Goal: Find specific page/section: Find specific page/section

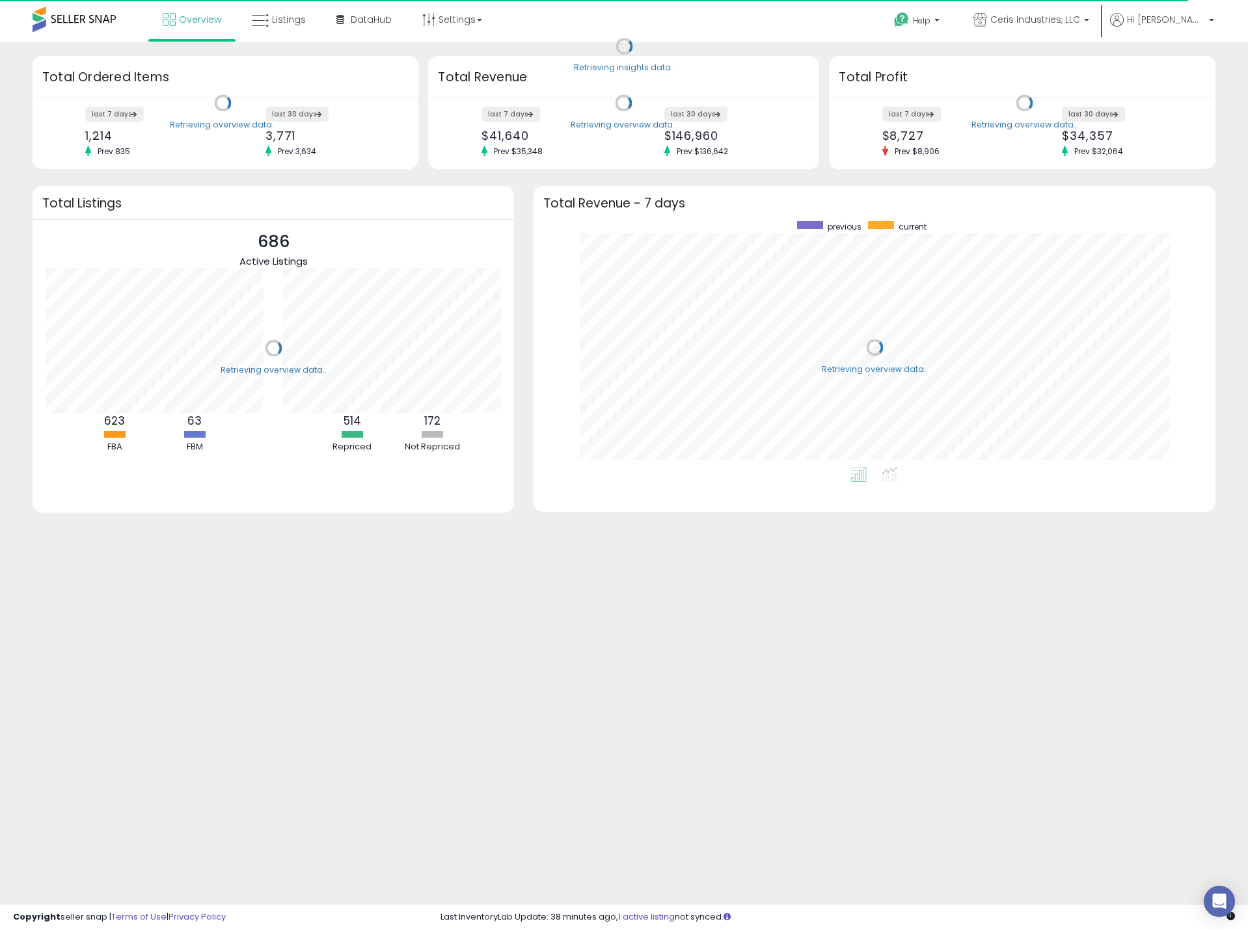
scroll to position [246, 656]
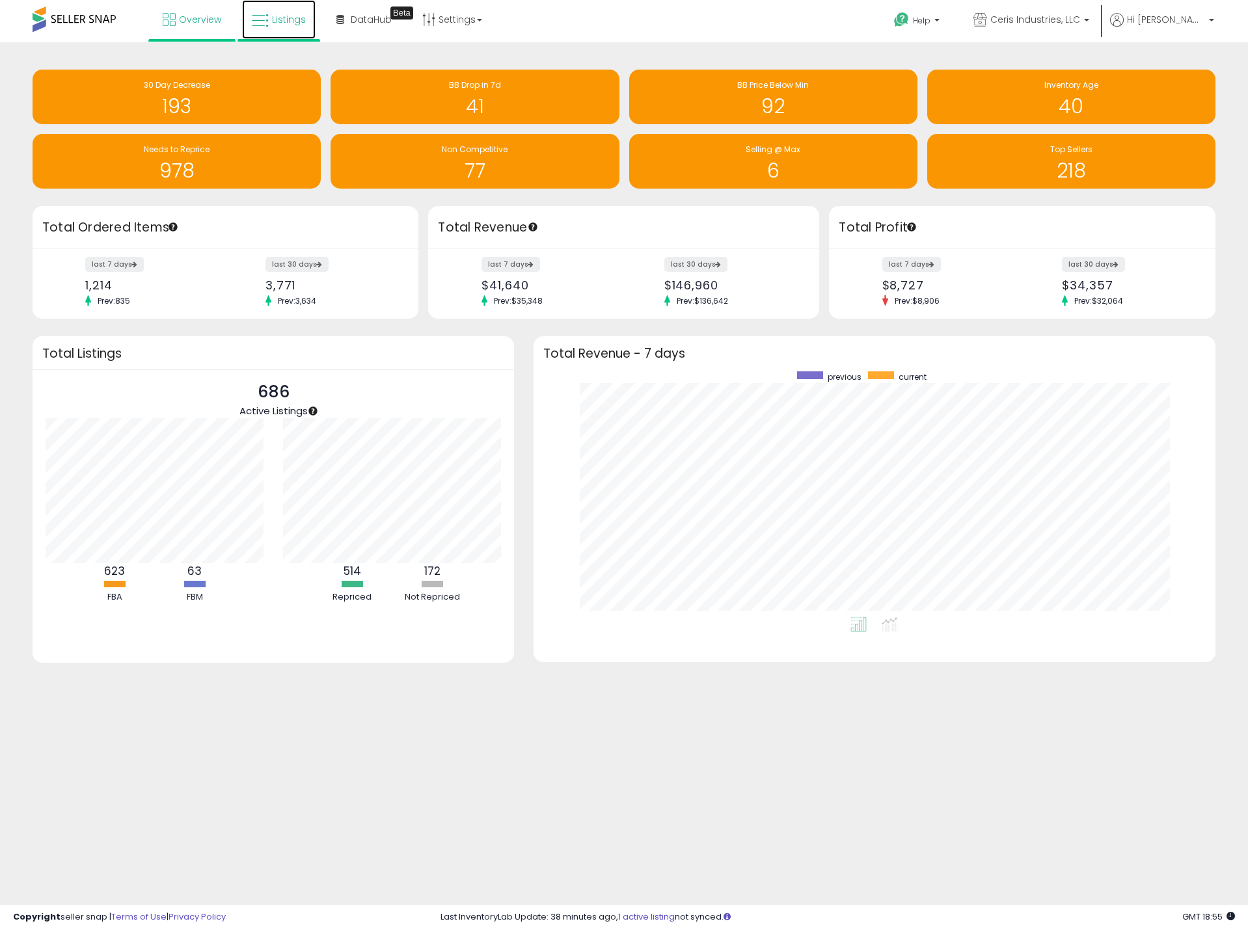
click at [272, 21] on span "Listings" at bounding box center [289, 19] width 34 height 13
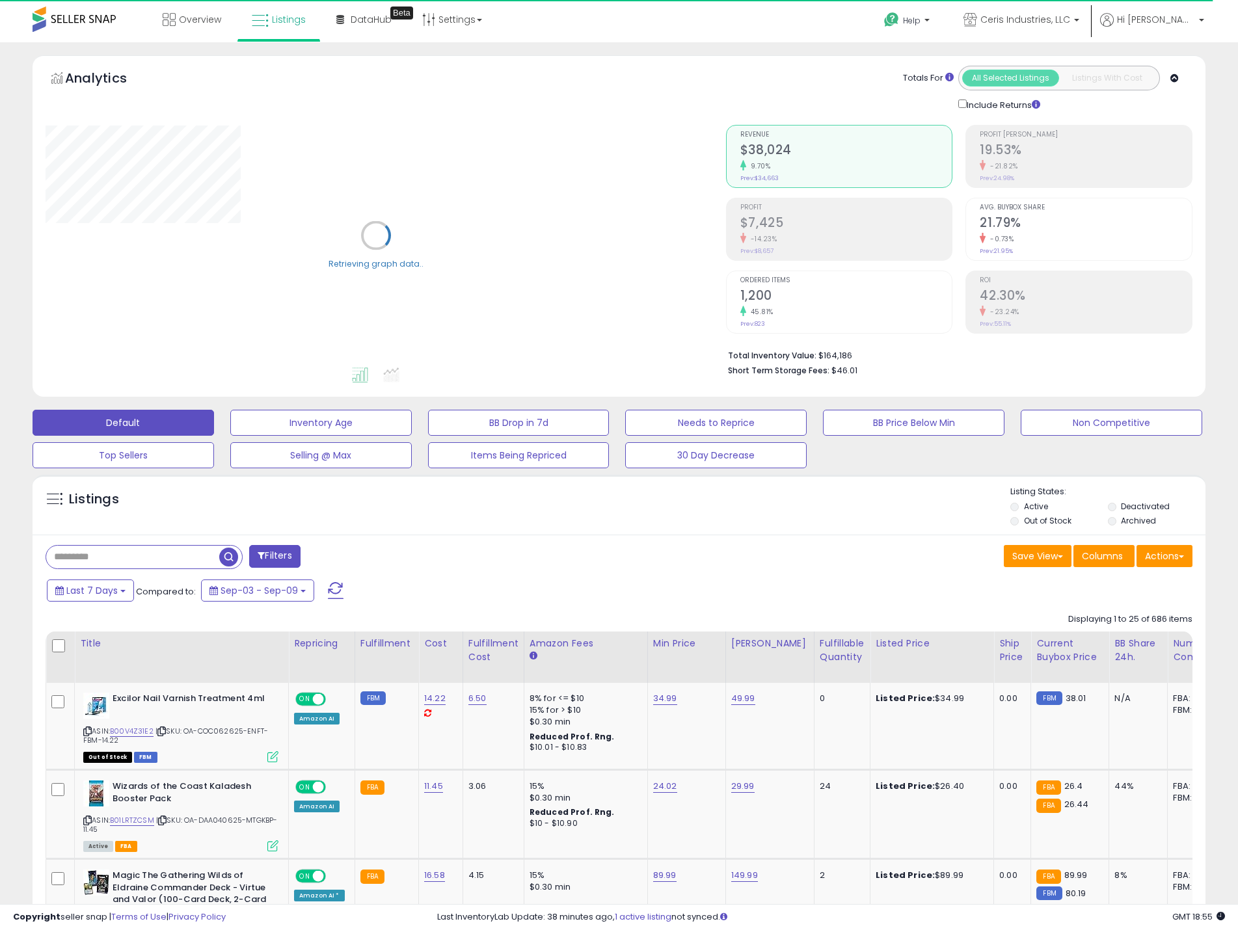
click at [139, 561] on input "text" at bounding box center [132, 557] width 173 height 23
paste input "**********"
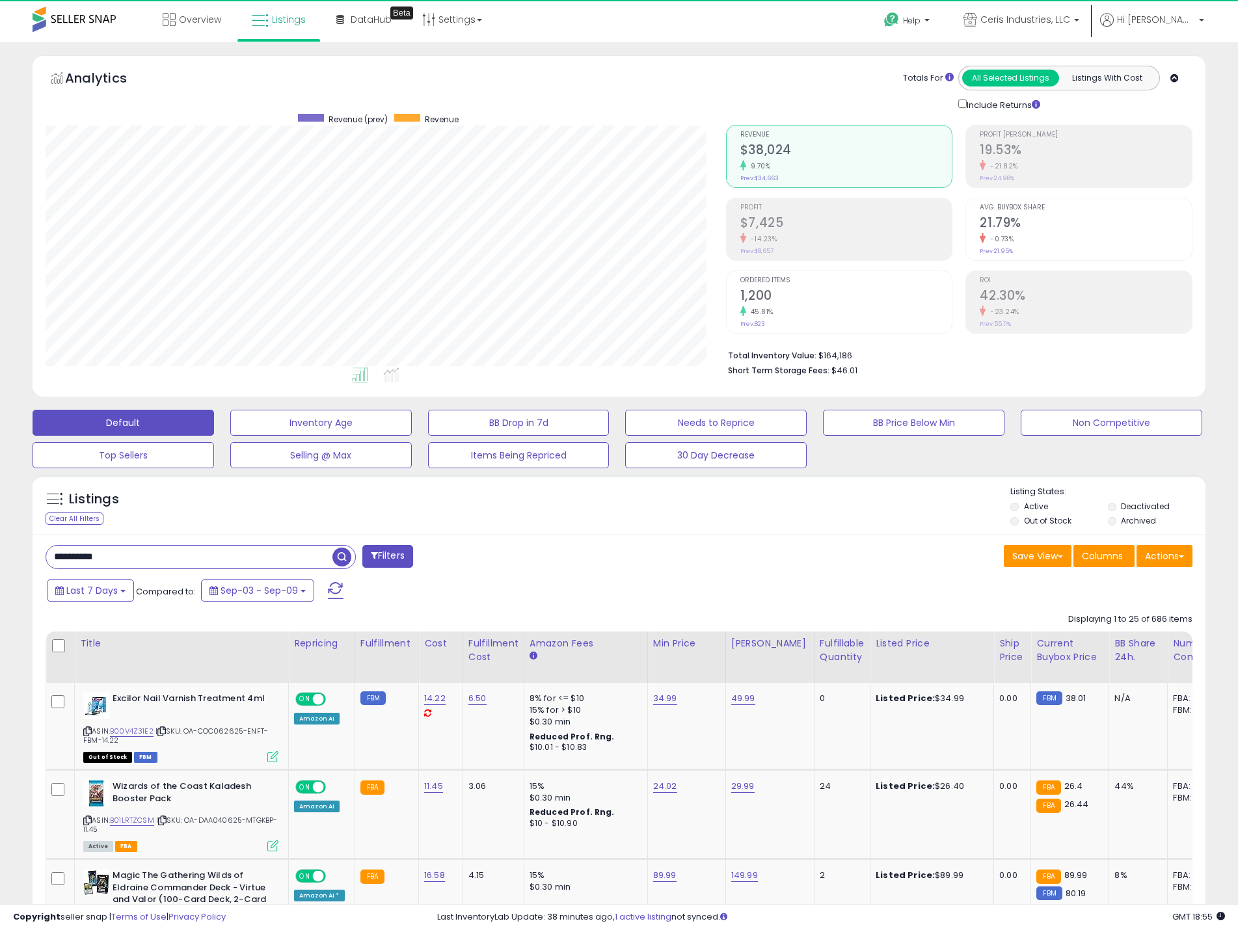
type input "**********"
click at [340, 559] on span "button" at bounding box center [341, 557] width 19 height 19
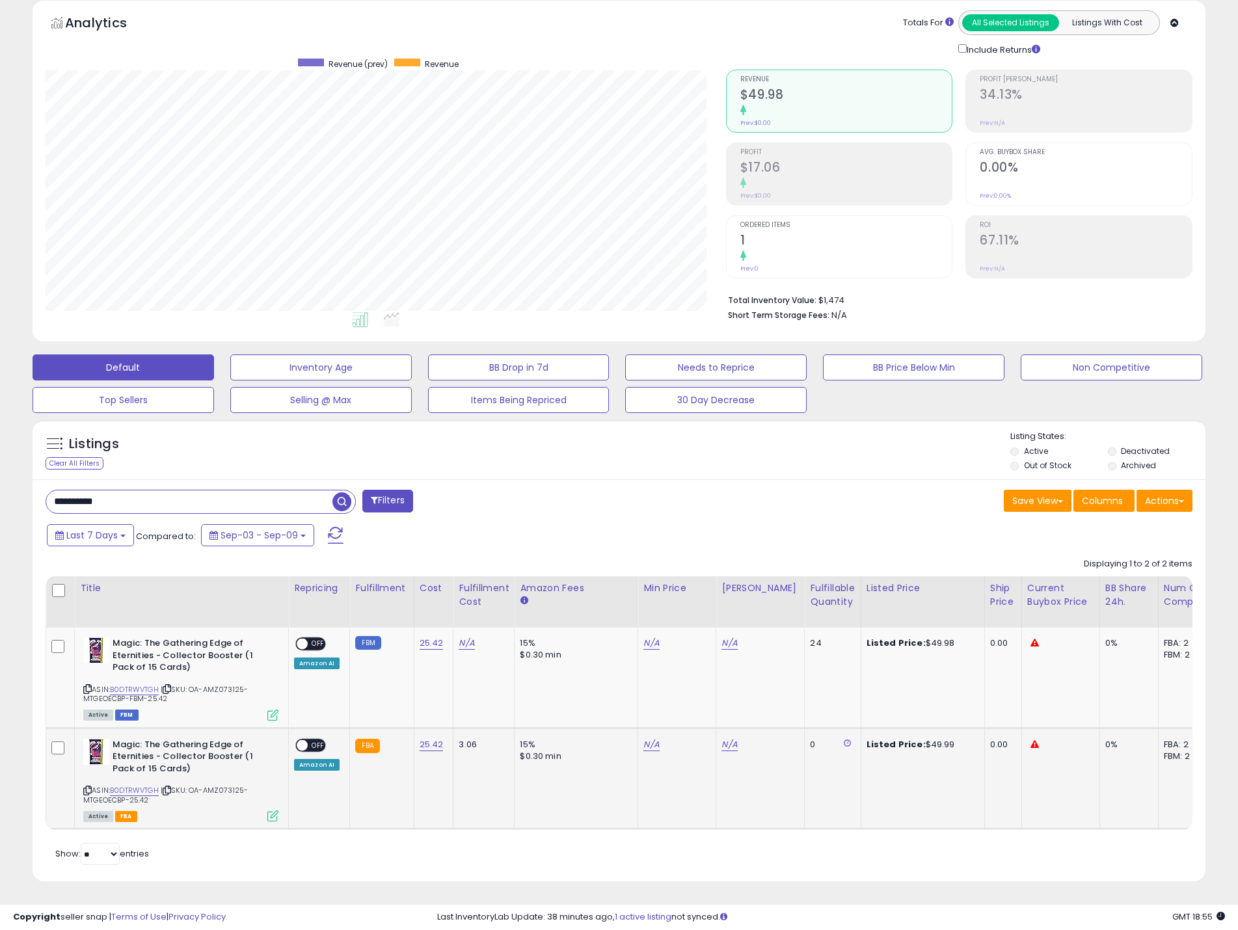
scroll to position [65, 0]
click at [171, 686] on icon at bounding box center [167, 689] width 8 height 7
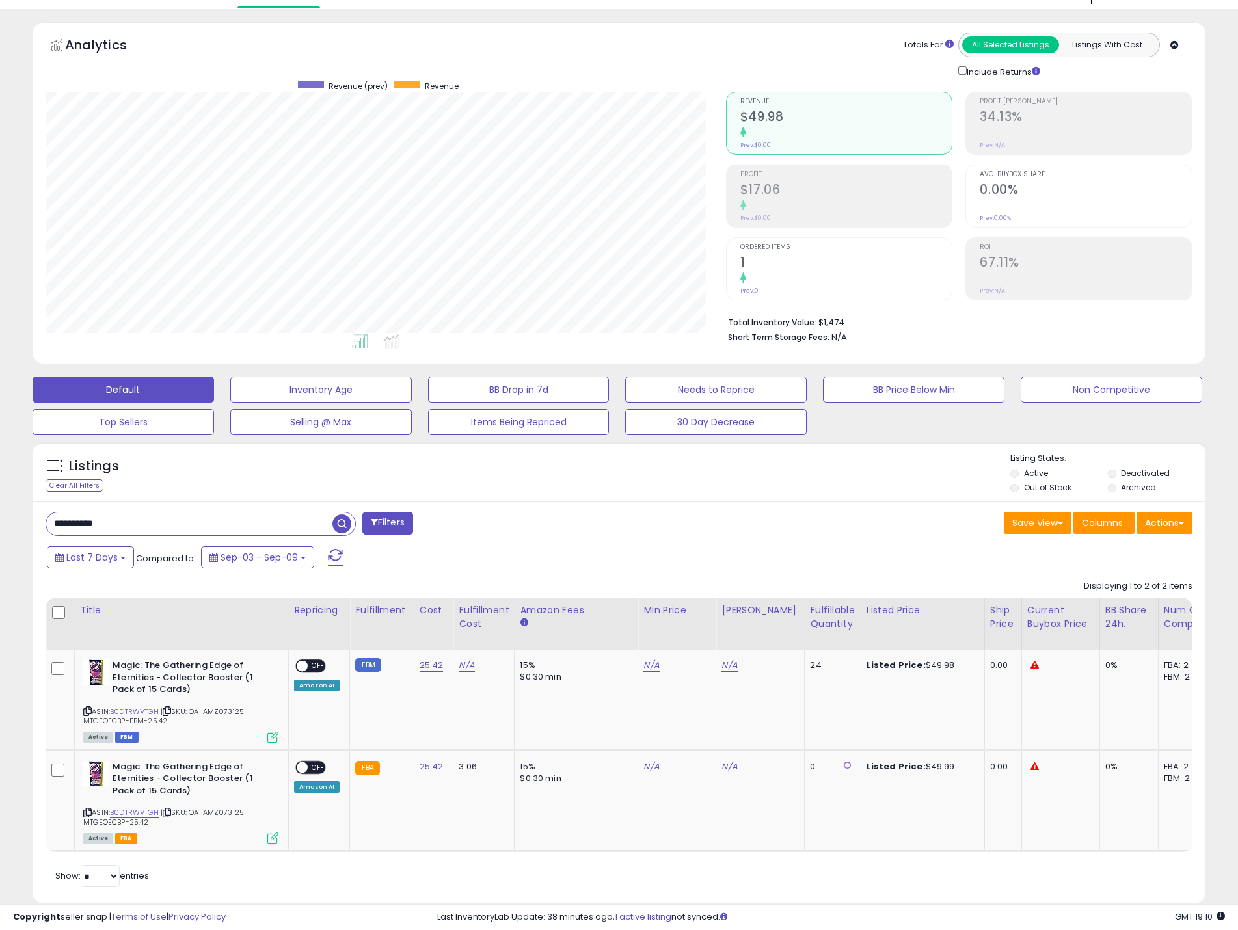
scroll to position [0, 0]
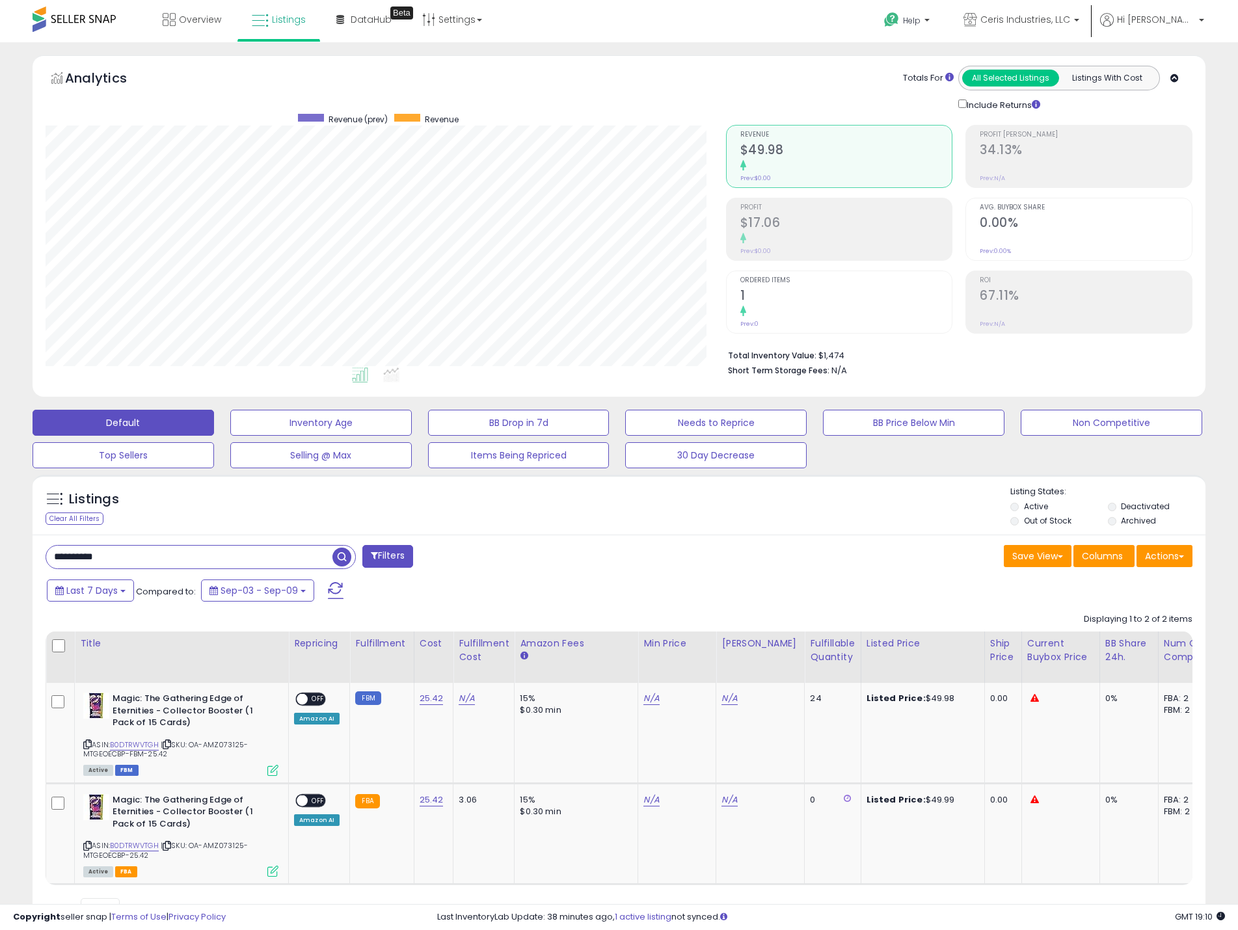
click at [67, 29] on span at bounding box center [74, 19] width 83 height 25
click at [66, 24] on span at bounding box center [74, 19] width 83 height 25
click at [66, 9] on span at bounding box center [74, 19] width 83 height 25
click at [202, 12] on link "Overview" at bounding box center [192, 19] width 78 height 39
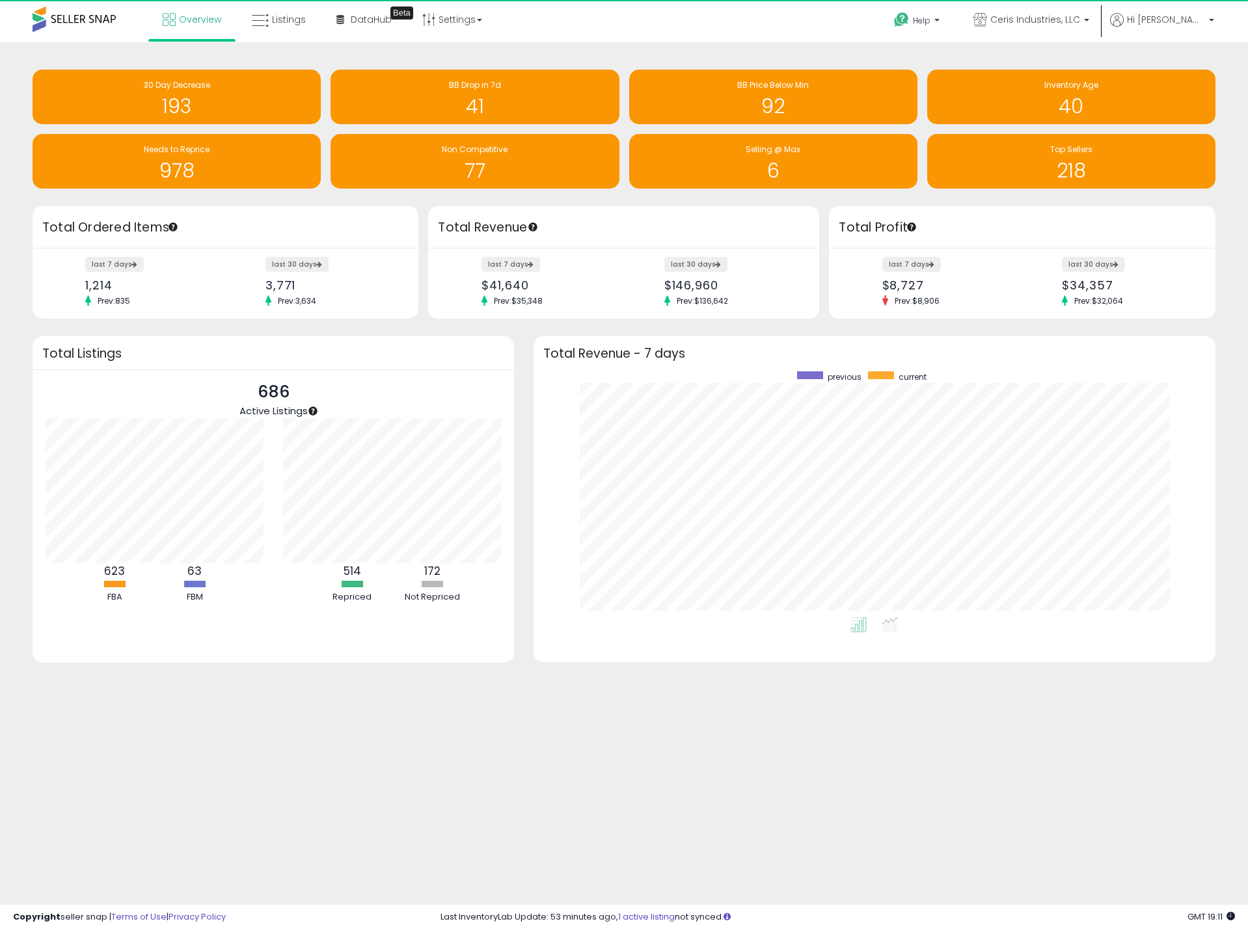
scroll to position [246, 656]
